Goal: Information Seeking & Learning: Compare options

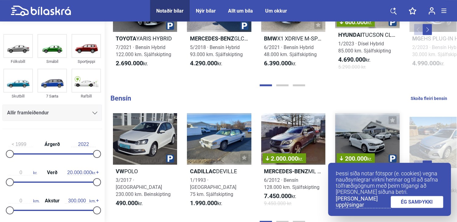
scroll to position [458, 0]
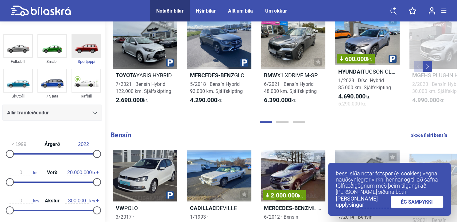
click at [80, 45] on img at bounding box center [86, 46] width 28 height 23
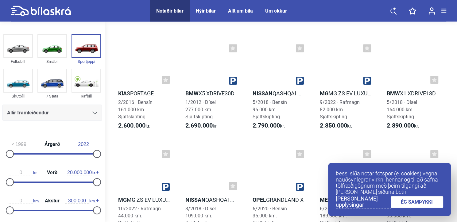
scroll to position [1124, 0]
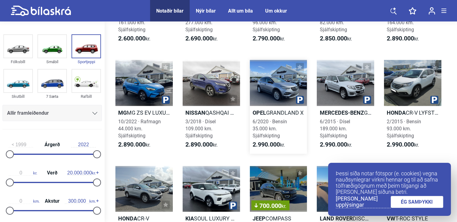
click at [292, 93] on div at bounding box center [278, 83] width 57 height 46
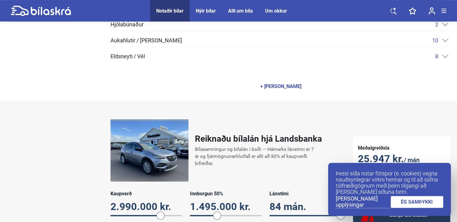
scroll to position [364, 0]
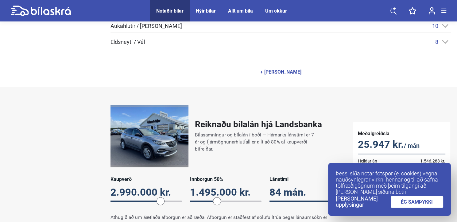
click at [281, 70] on div "+ [PERSON_NAME]" at bounding box center [280, 72] width 41 height 5
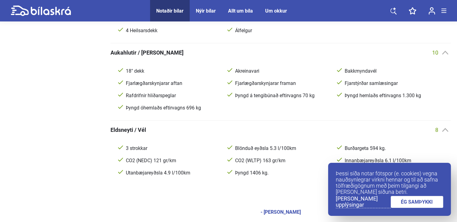
scroll to position [494, 0]
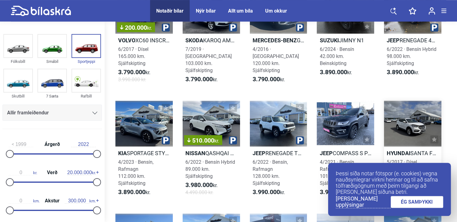
scroll to position [1720, 0]
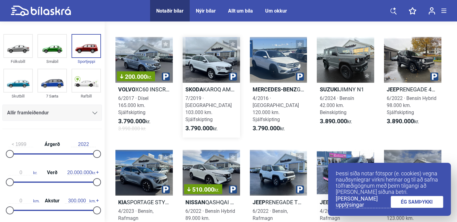
click at [184, 46] on div at bounding box center [211, 60] width 57 height 46
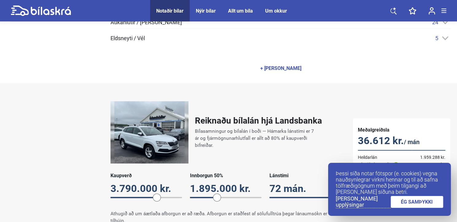
scroll to position [407, 0]
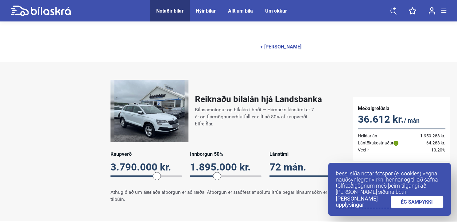
click at [142, 121] on img at bounding box center [150, 111] width 78 height 62
click at [167, 114] on img at bounding box center [150, 111] width 78 height 62
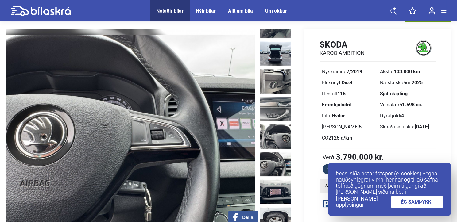
scroll to position [515, 0]
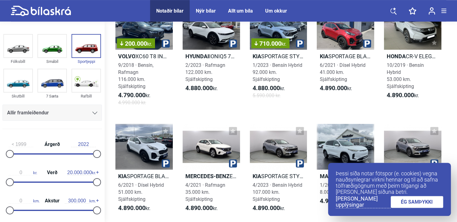
scroll to position [2671, 0]
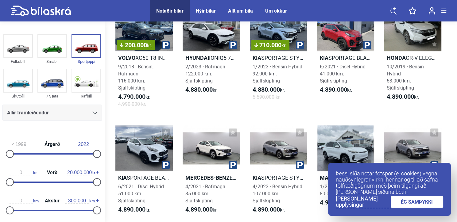
scroll to position [128, 0]
